Goal: Navigation & Orientation: Find specific page/section

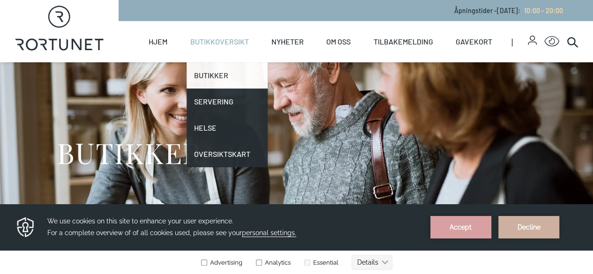
click at [203, 74] on link "Butikker" at bounding box center [227, 75] width 81 height 26
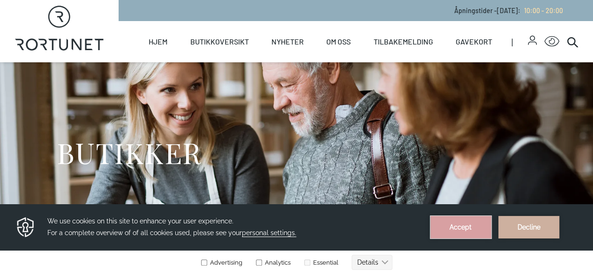
click at [453, 231] on button "Accept" at bounding box center [460, 227] width 61 height 22
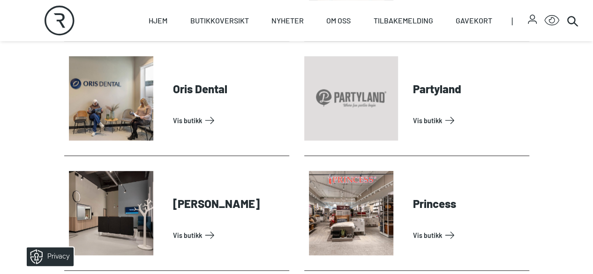
scroll to position [1985, 0]
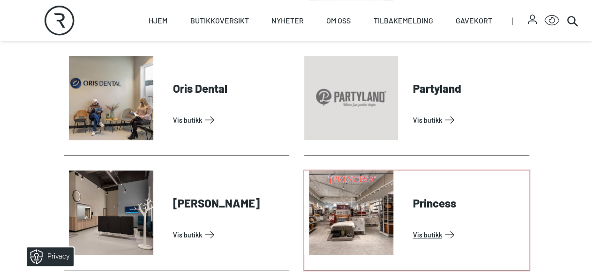
click at [413, 227] on link "Vis butikk" at bounding box center [469, 234] width 112 height 15
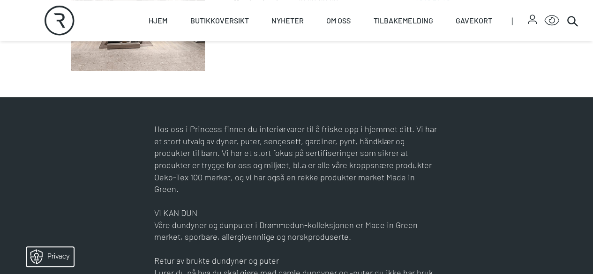
scroll to position [340, 0]
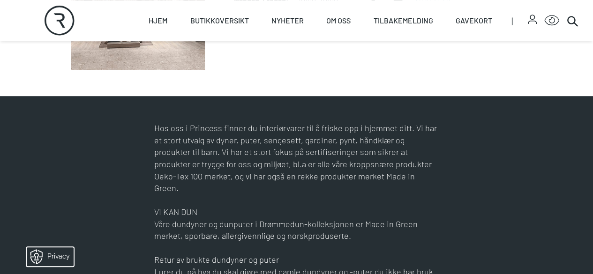
scroll to position [1272, 0]
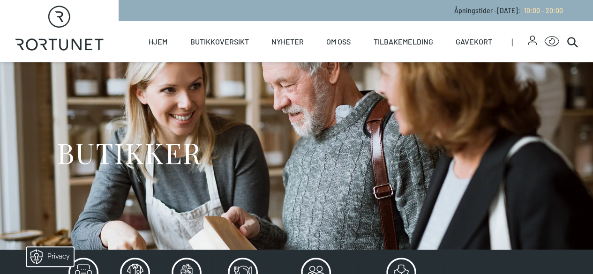
click at [98, 163] on h1 "BUTIKKER" at bounding box center [129, 152] width 145 height 35
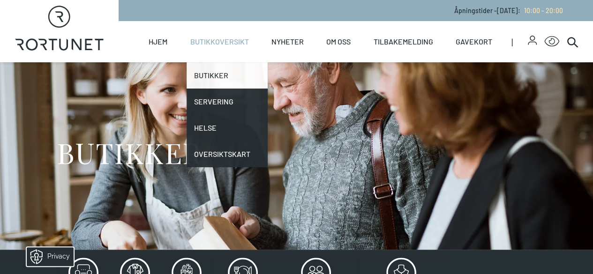
click at [208, 75] on link "Butikker" at bounding box center [227, 75] width 81 height 26
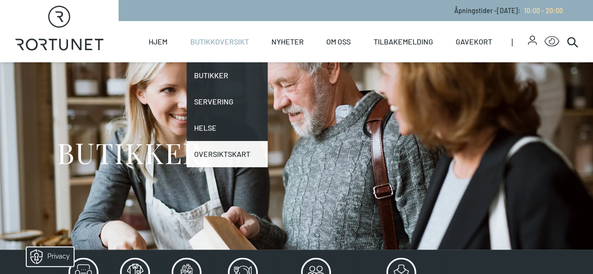
click at [207, 152] on link "Oversiktskart" at bounding box center [227, 154] width 81 height 26
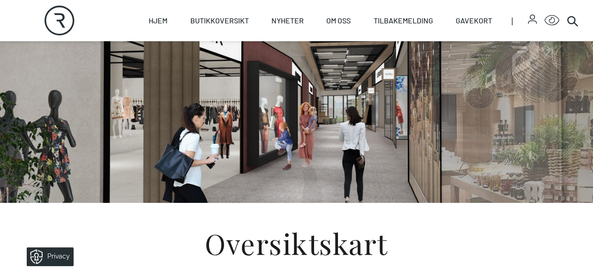
scroll to position [55, 0]
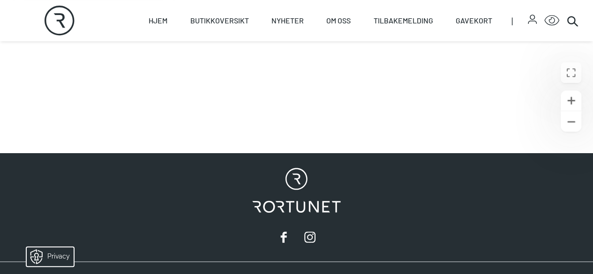
scroll to position [459, 0]
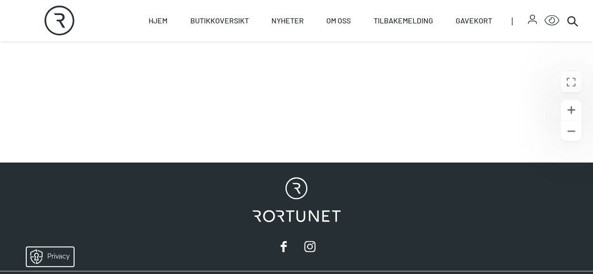
click at [325, 186] on div "Rortunet" at bounding box center [296, 216] width 593 height 109
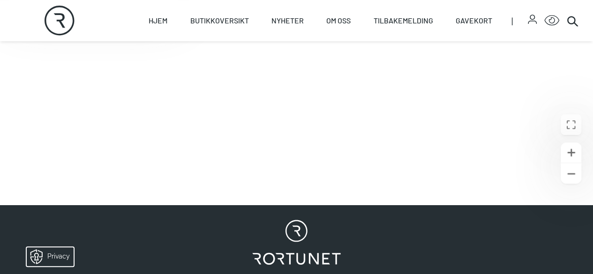
scroll to position [417, 0]
